Goal: Information Seeking & Learning: Learn about a topic

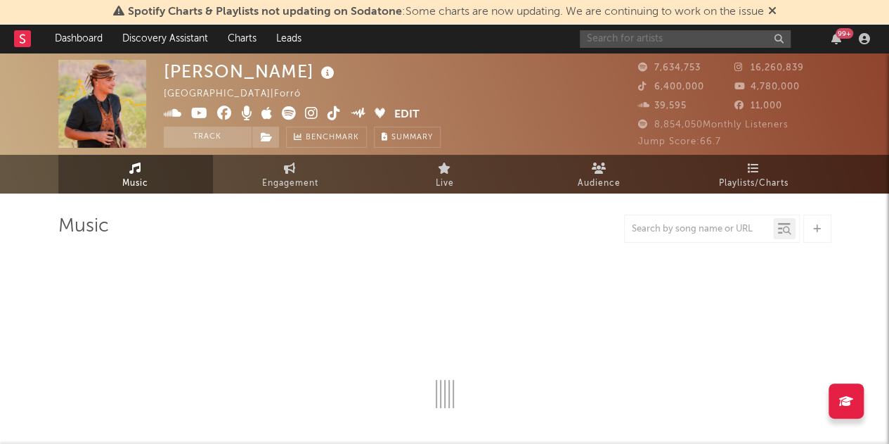
click at [642, 38] on input "text" at bounding box center [685, 39] width 211 height 18
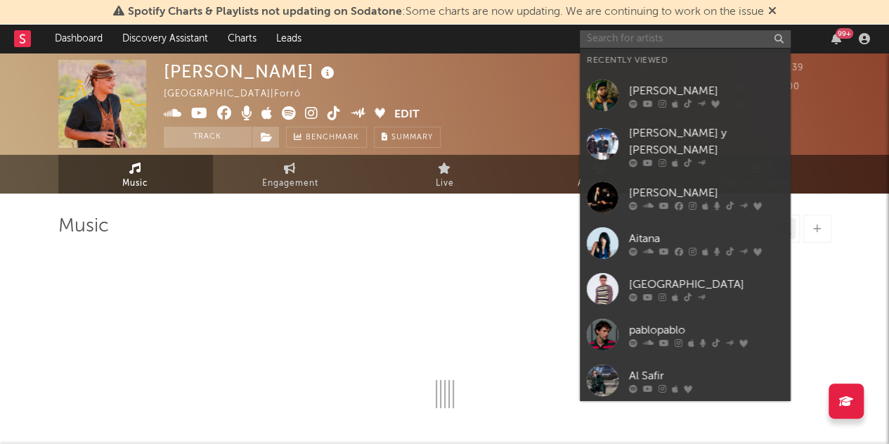
select select "6m"
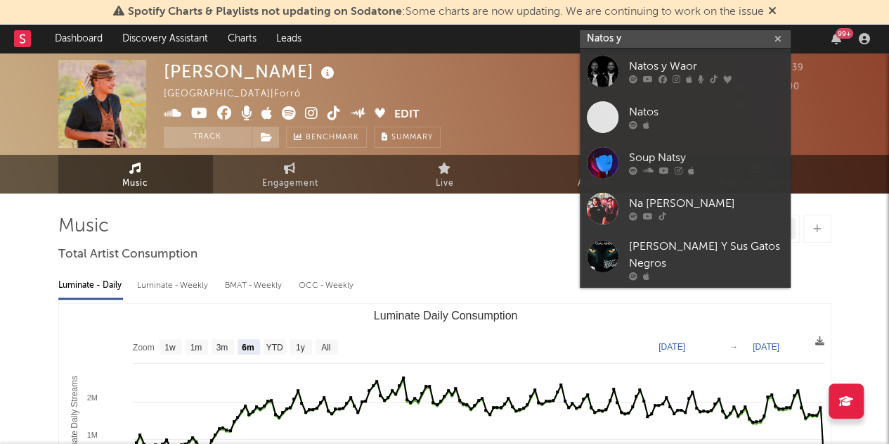
type input "Natos y"
click at [643, 63] on div "Natos y Waor" at bounding box center [706, 66] width 155 height 17
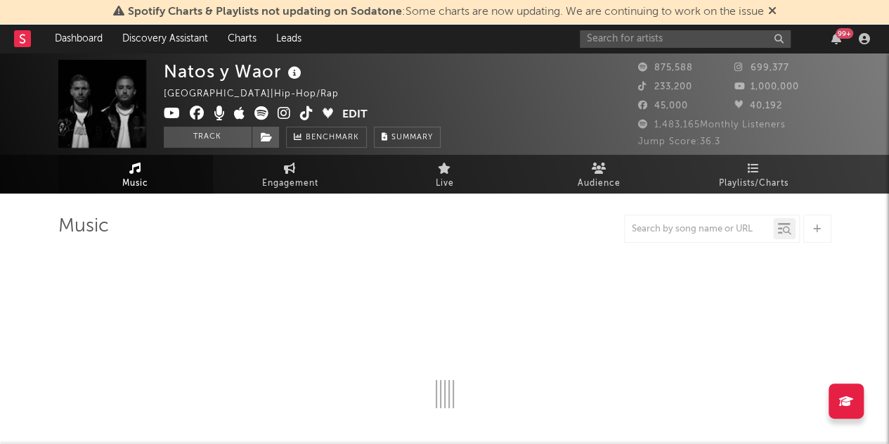
select select "6m"
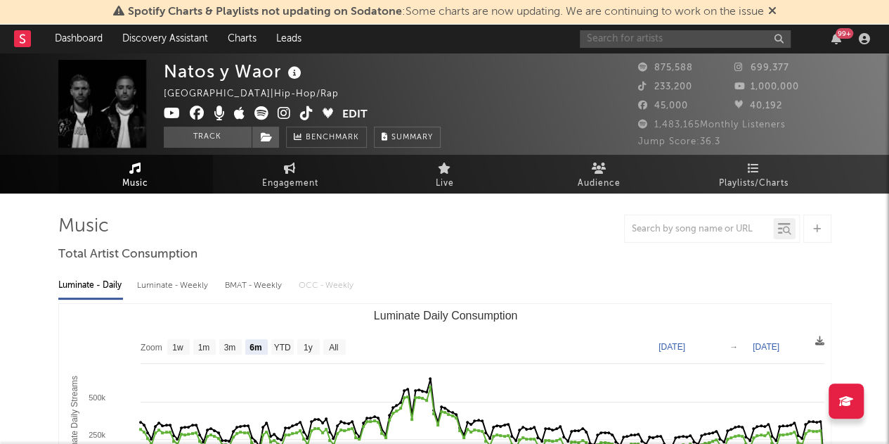
click at [648, 39] on input "text" at bounding box center [685, 39] width 211 height 18
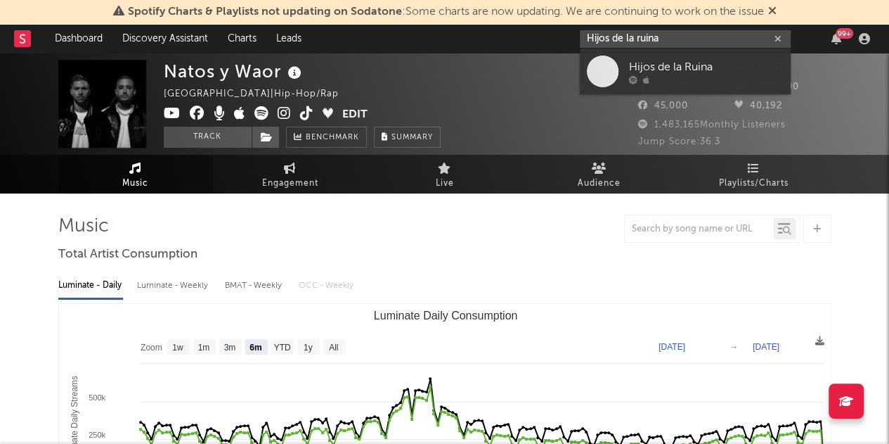
type input "Hijos de la ruina"
click at [658, 61] on div "Hijos de la Ruina" at bounding box center [706, 66] width 155 height 17
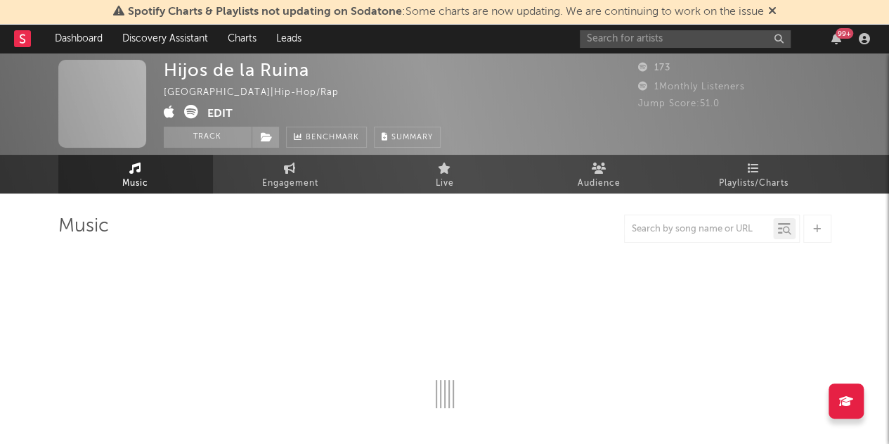
select select "1w"
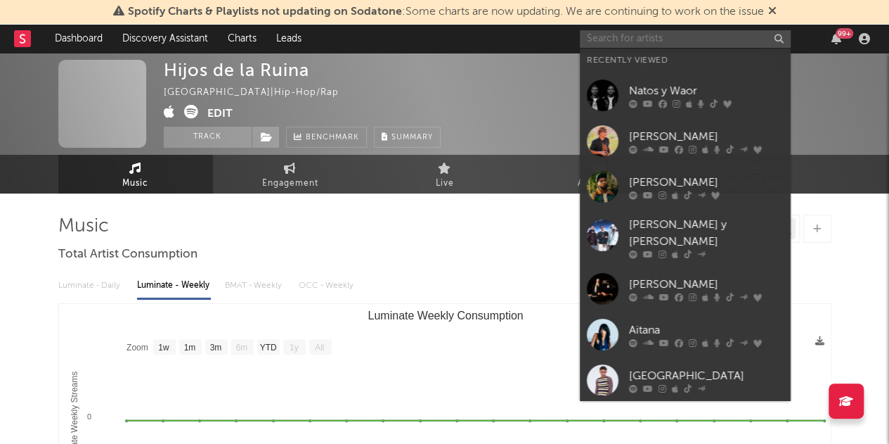
click at [657, 35] on input "text" at bounding box center [685, 39] width 211 height 18
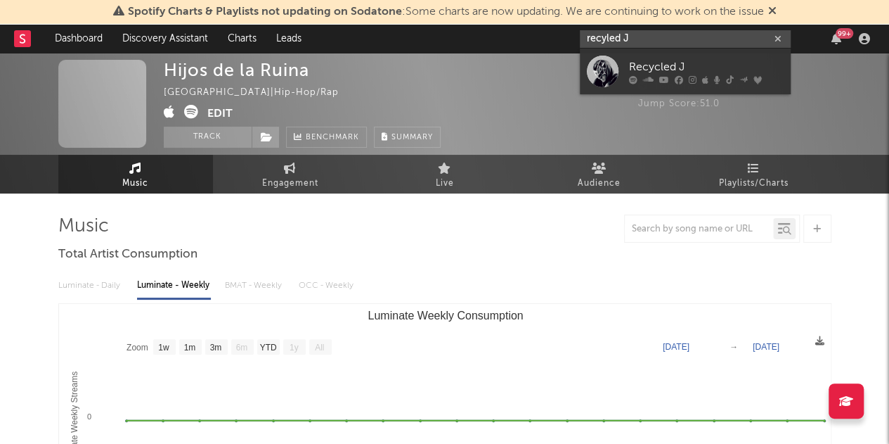
type input "recyled J"
click at [634, 64] on div "Recycled J" at bounding box center [706, 66] width 155 height 17
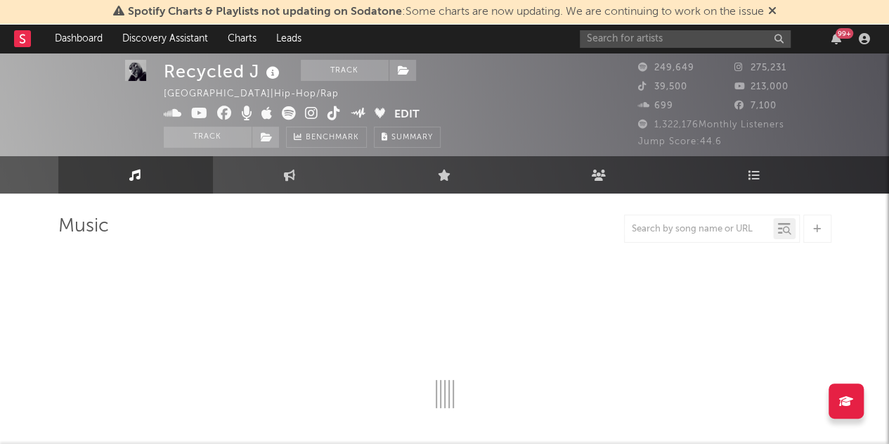
select select "6m"
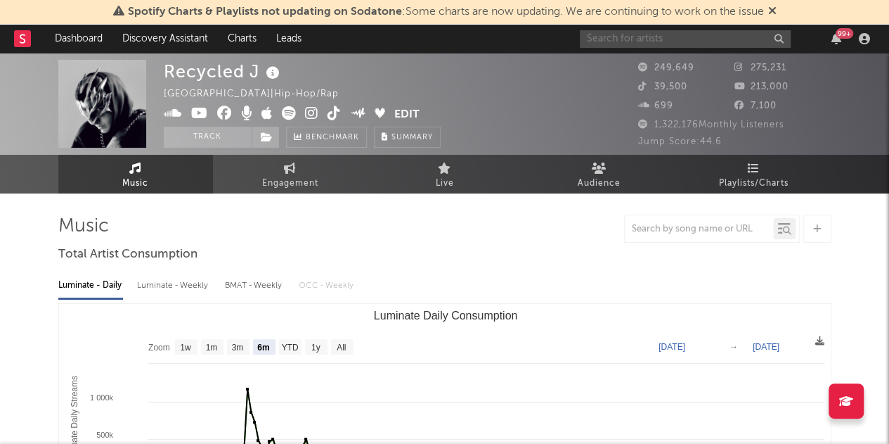
click at [611, 39] on input "text" at bounding box center [685, 39] width 211 height 18
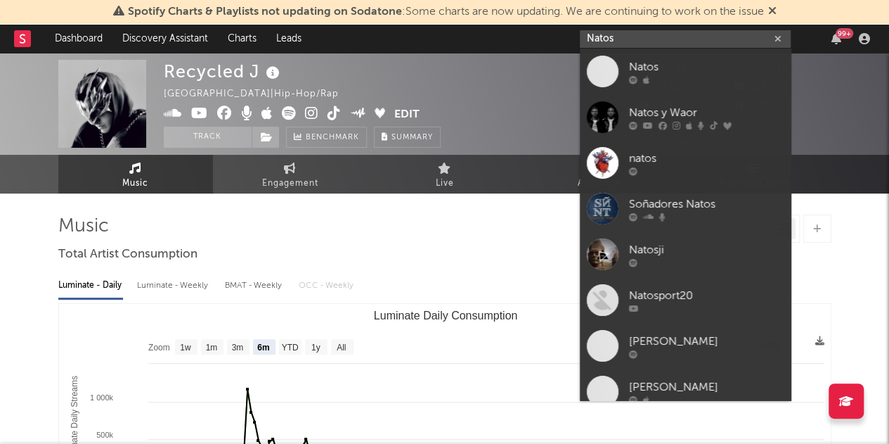
type input "Natos"
click at [644, 108] on div "Natos y Waor" at bounding box center [706, 112] width 155 height 17
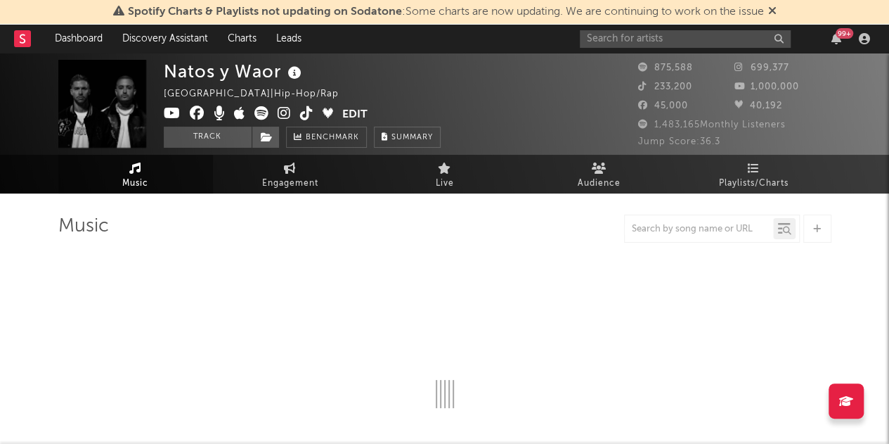
select select "6m"
